Goal: Task Accomplishment & Management: Use online tool/utility

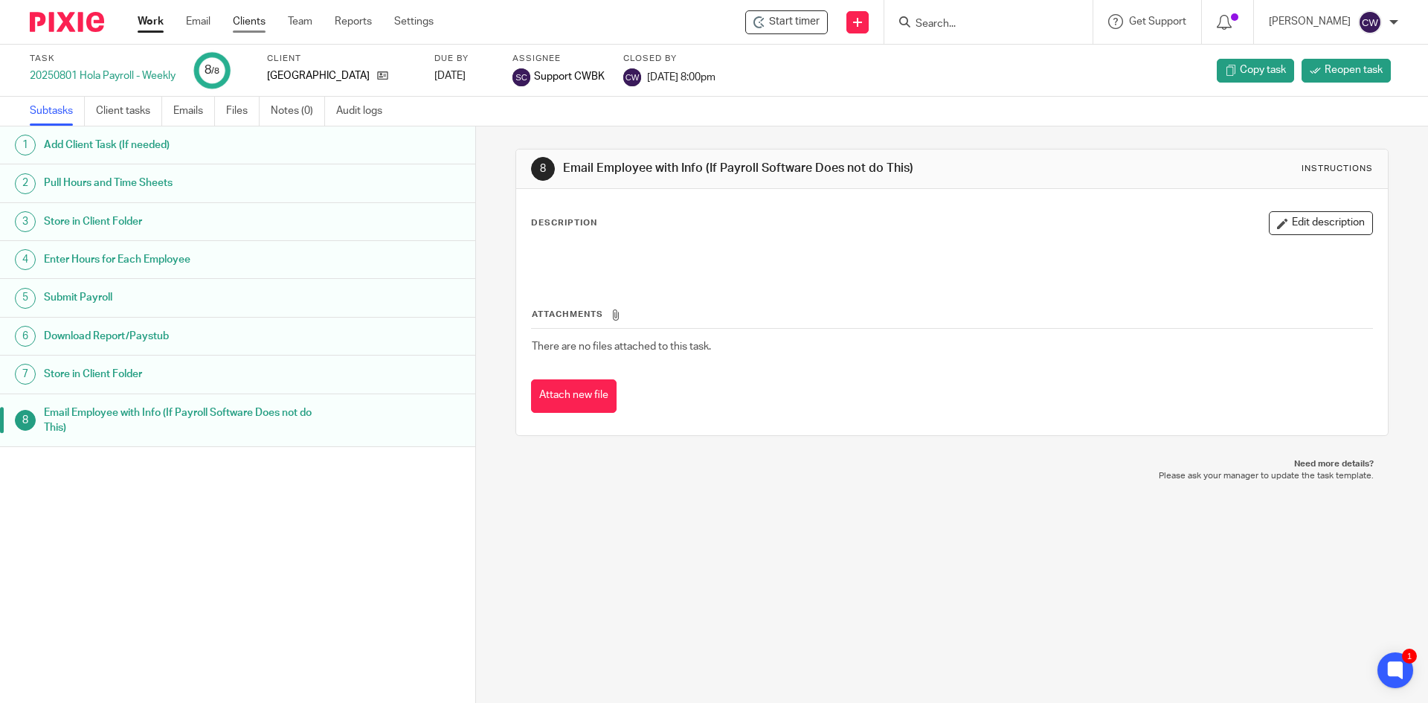
click at [245, 21] on link "Clients" at bounding box center [249, 21] width 33 height 15
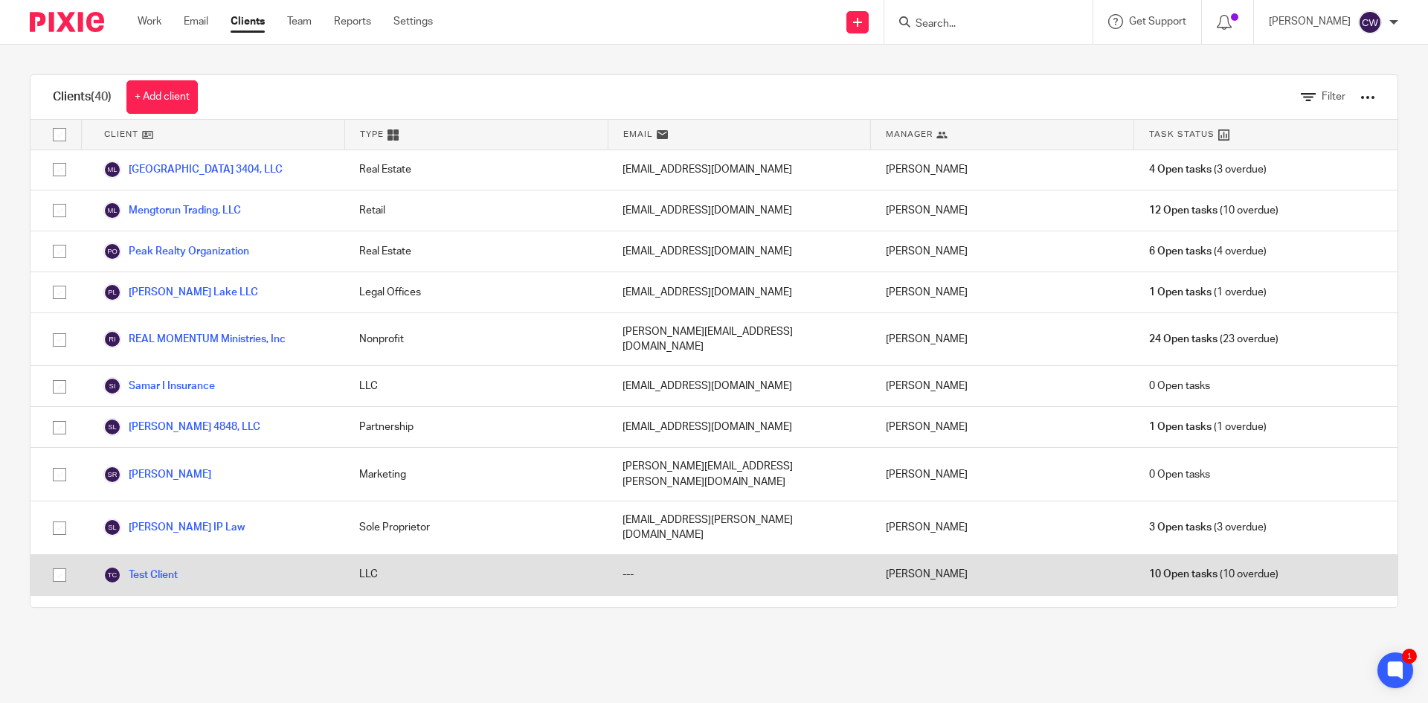
scroll to position [1194, 0]
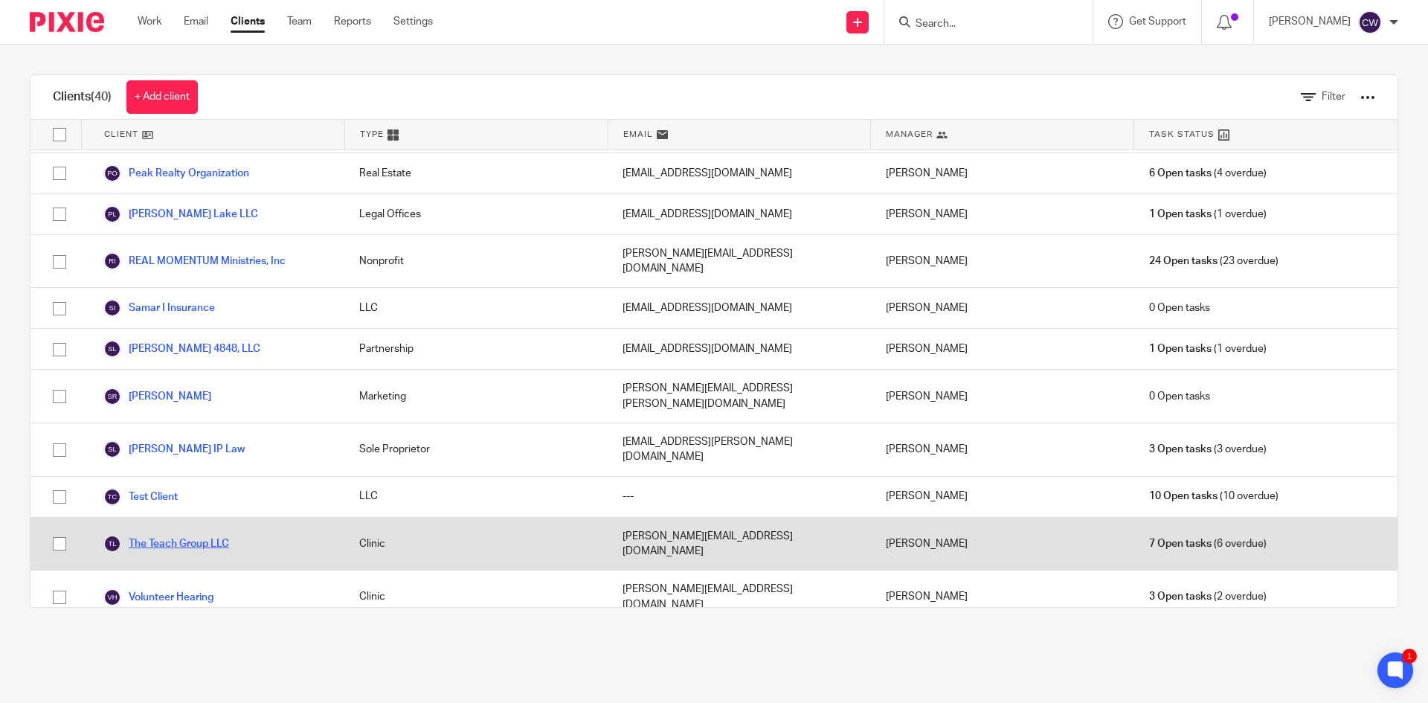
click at [215, 535] on link "The Teach Group LLC" at bounding box center [166, 544] width 126 height 18
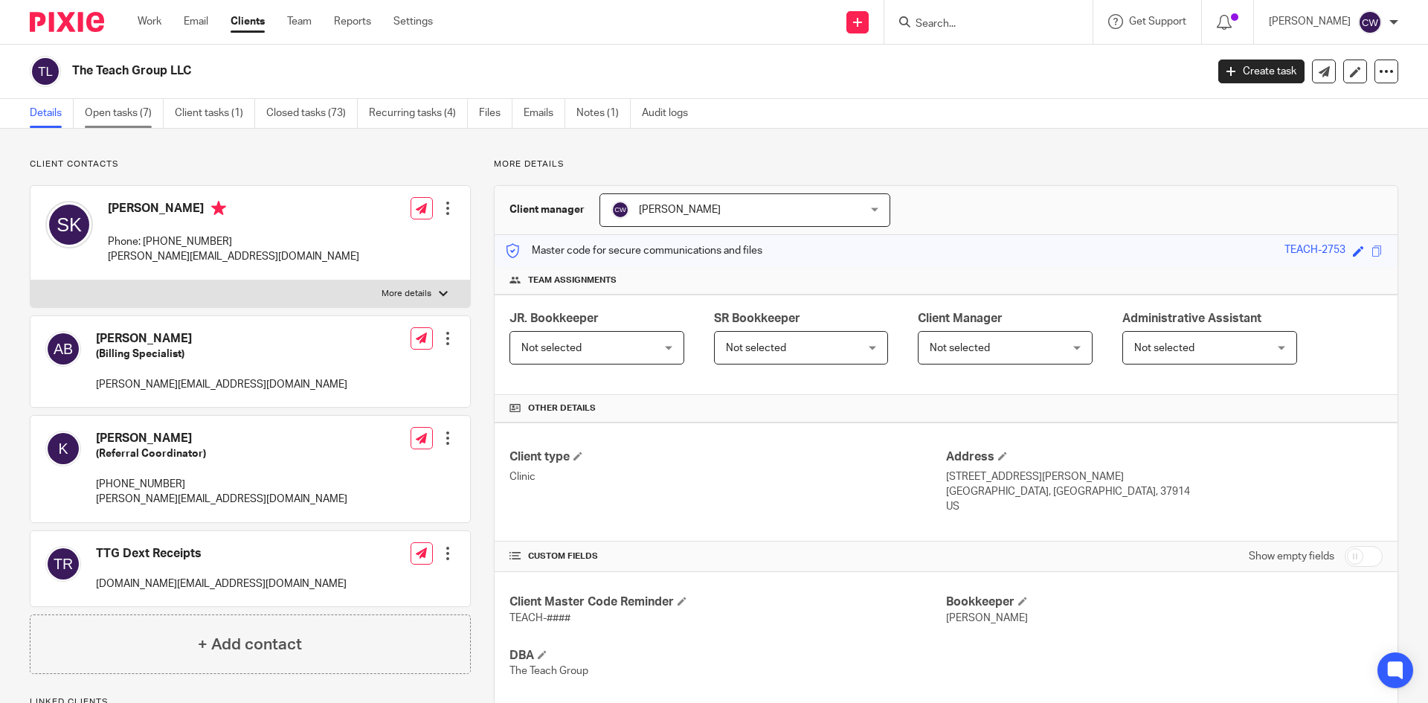
click at [131, 112] on link "Open tasks (7)" at bounding box center [124, 113] width 79 height 29
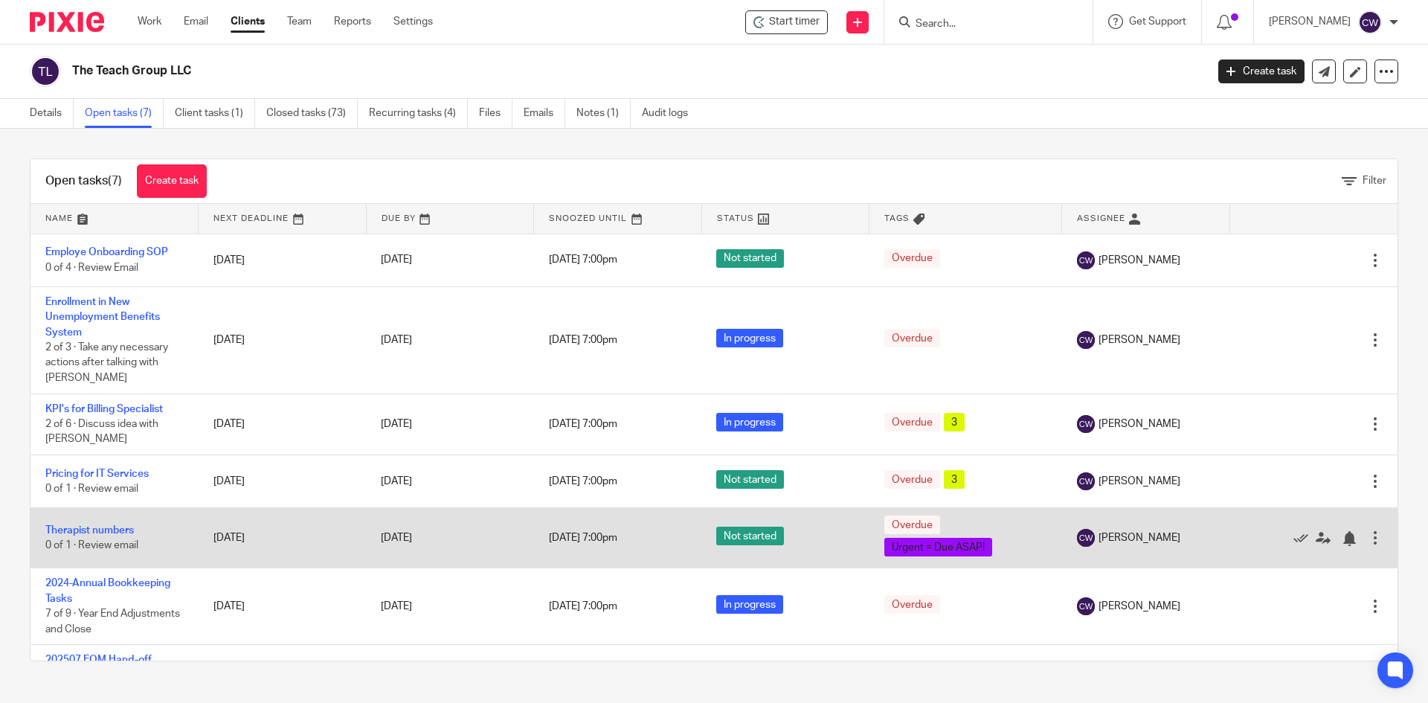
scroll to position [45, 0]
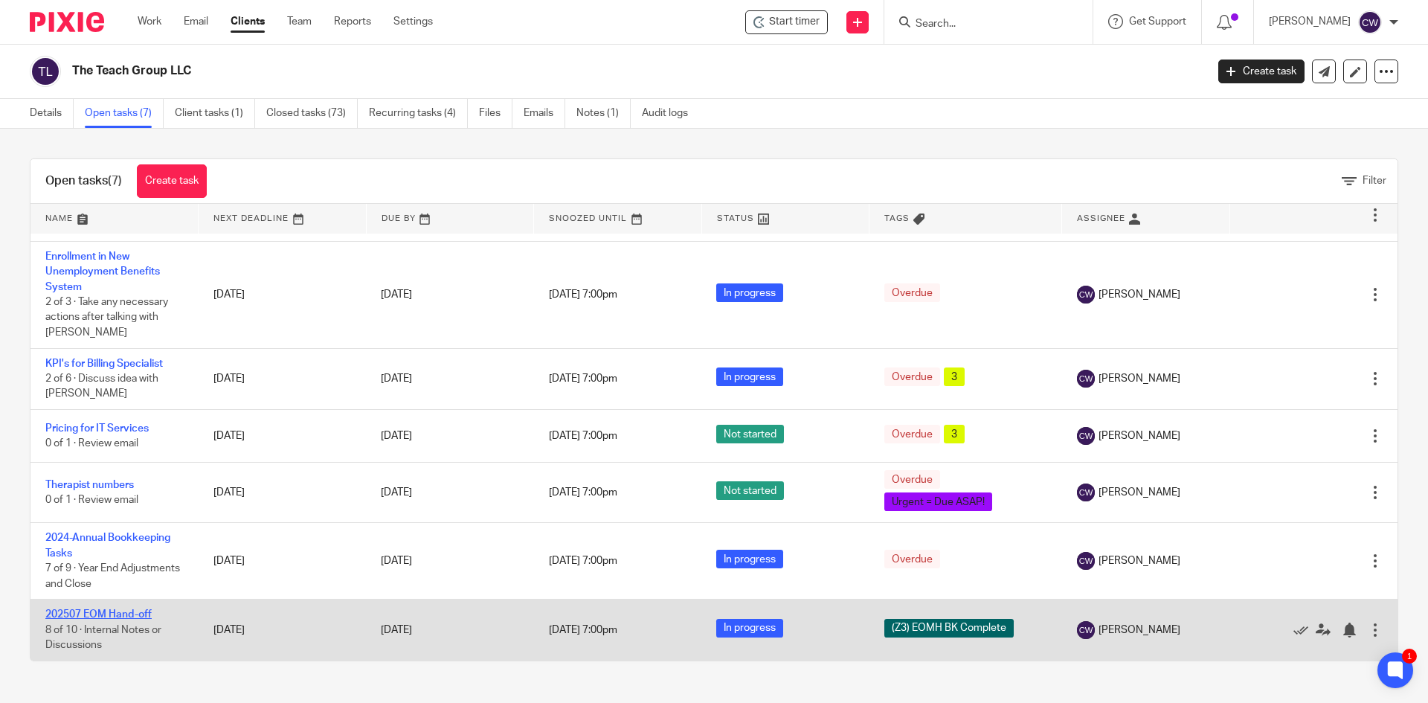
click at [139, 611] on link "202507 EOM Hand-off" at bounding box center [98, 614] width 106 height 10
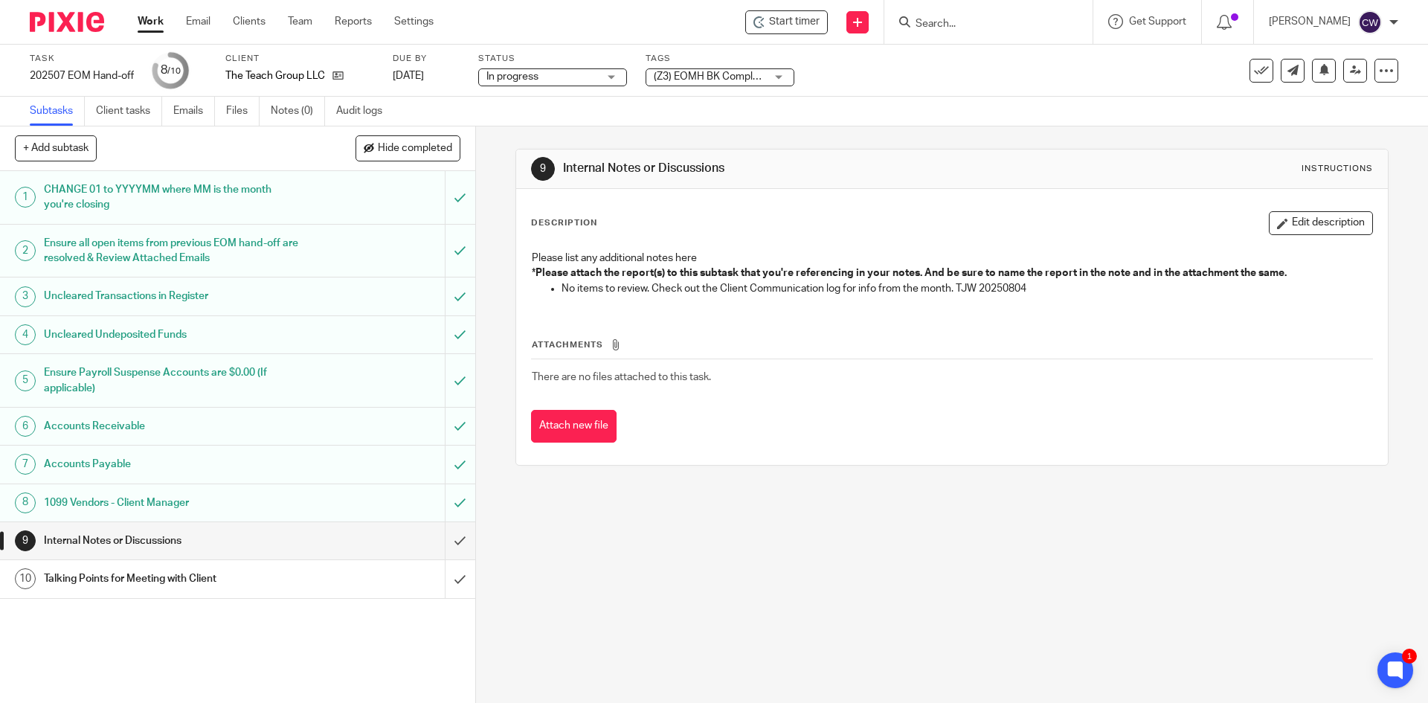
click at [146, 581] on h1 "Talking Points for Meeting with Client" at bounding box center [172, 579] width 257 height 22
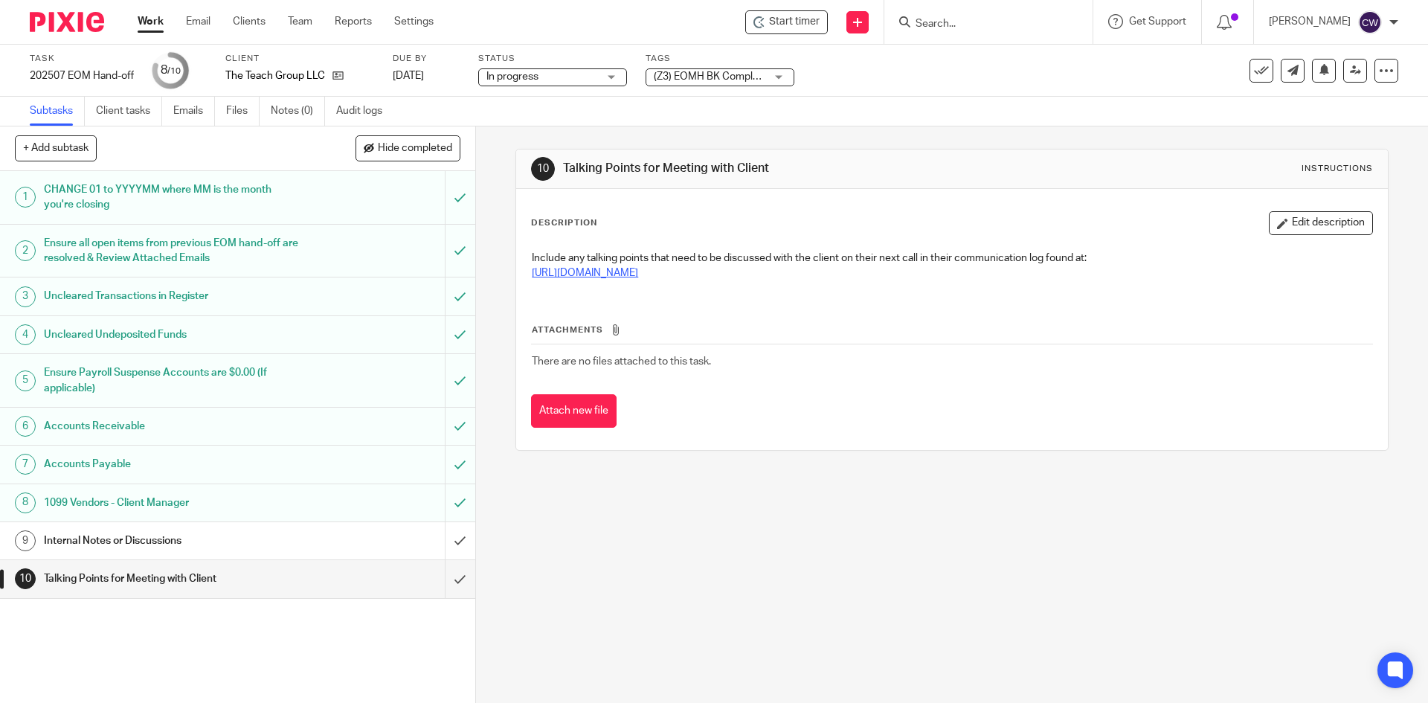
click at [638, 276] on link "[URL][DOMAIN_NAME]" at bounding box center [585, 273] width 106 height 10
